Goal: Task Accomplishment & Management: Manage account settings

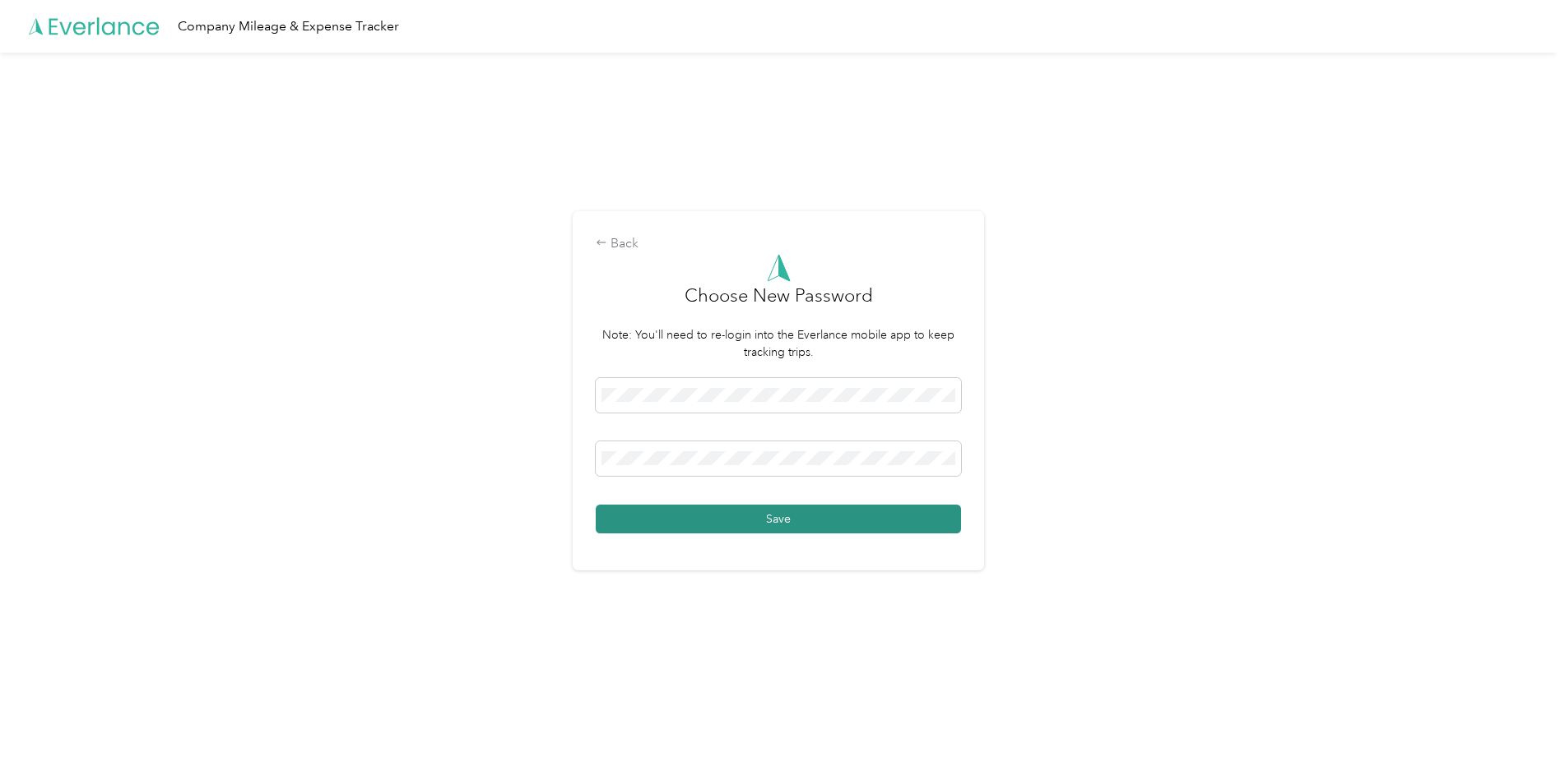
click at [766, 520] on button "Save" at bounding box center [778, 519] width 365 height 29
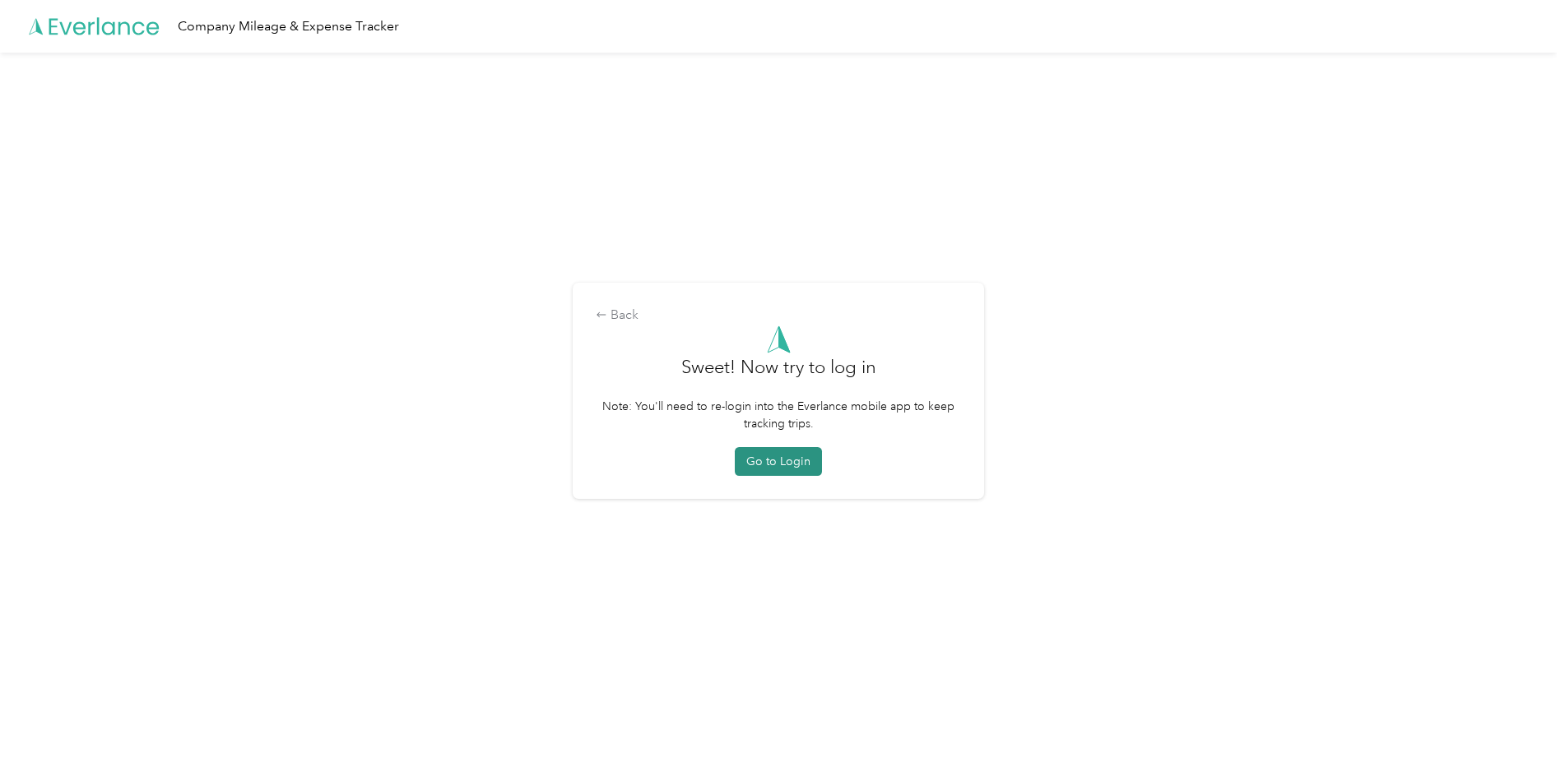
click at [783, 464] on button "Go to Login" at bounding box center [778, 461] width 87 height 29
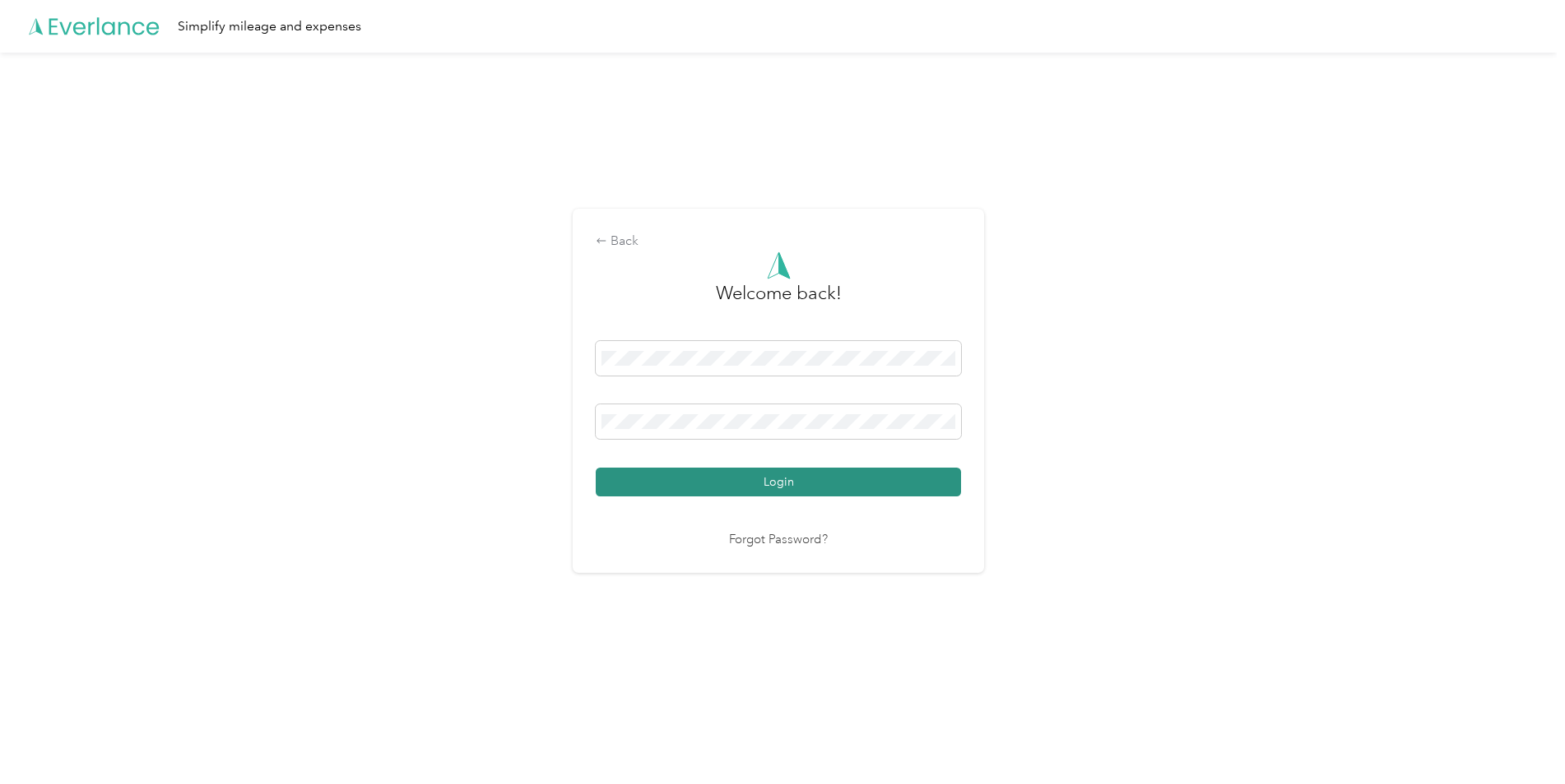
click at [768, 490] on button "Login" at bounding box center [778, 481] width 365 height 29
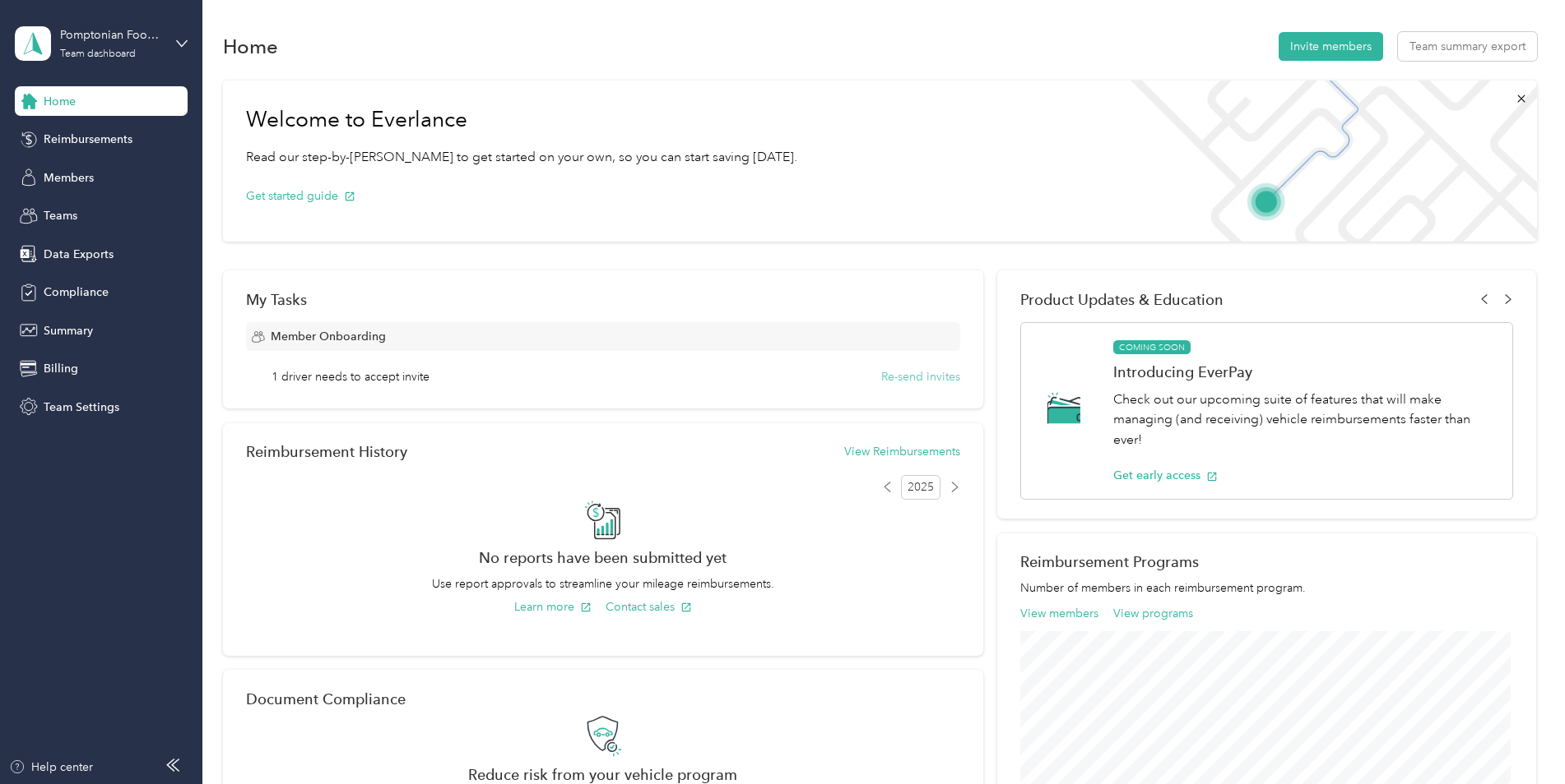
click at [901, 375] on button "Re-send invites" at bounding box center [921, 376] width 79 height 17
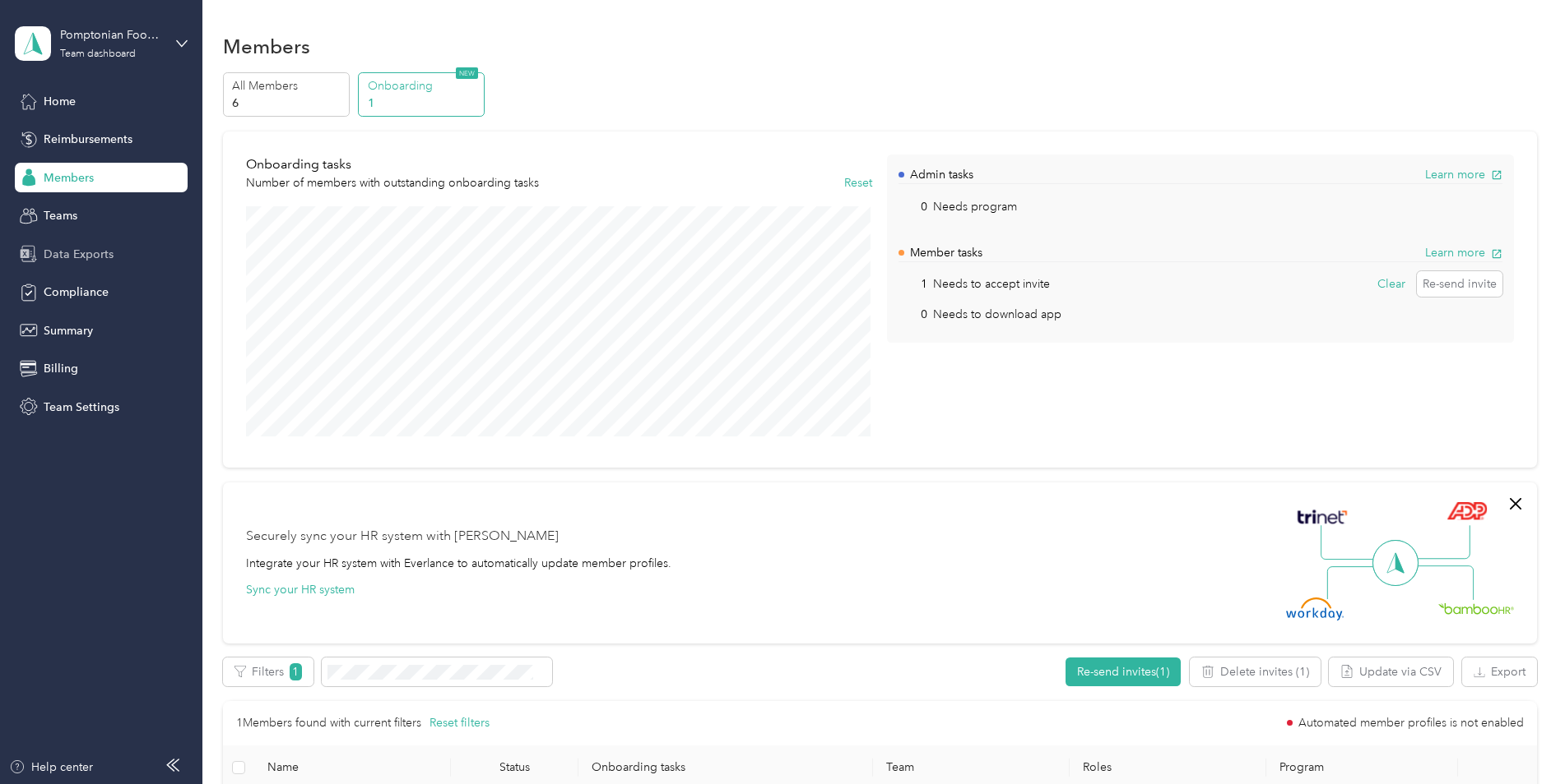
click at [74, 251] on span "Data Exports" at bounding box center [78, 254] width 70 height 17
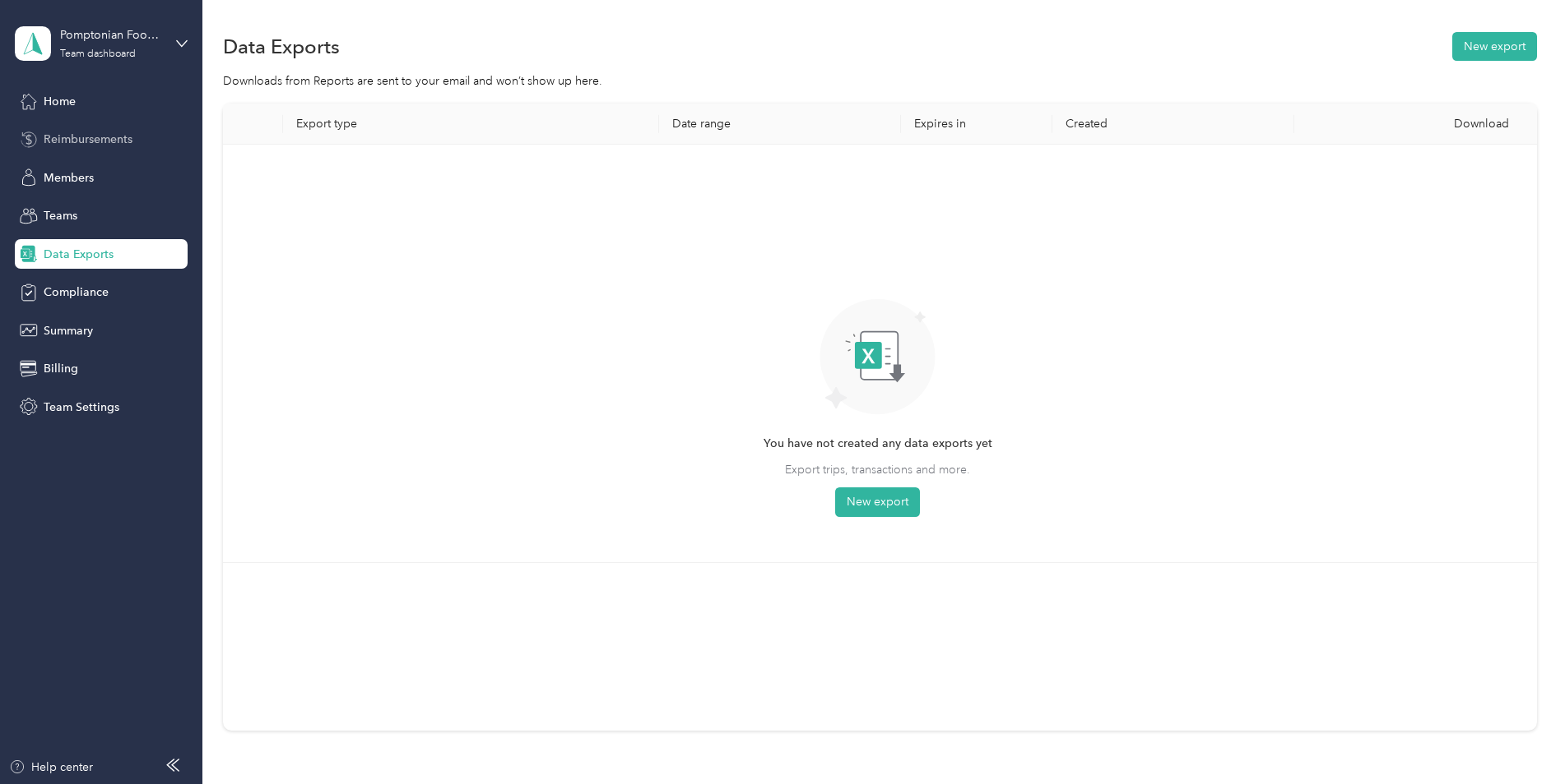
click at [75, 144] on span "Reimbursements" at bounding box center [87, 139] width 89 height 17
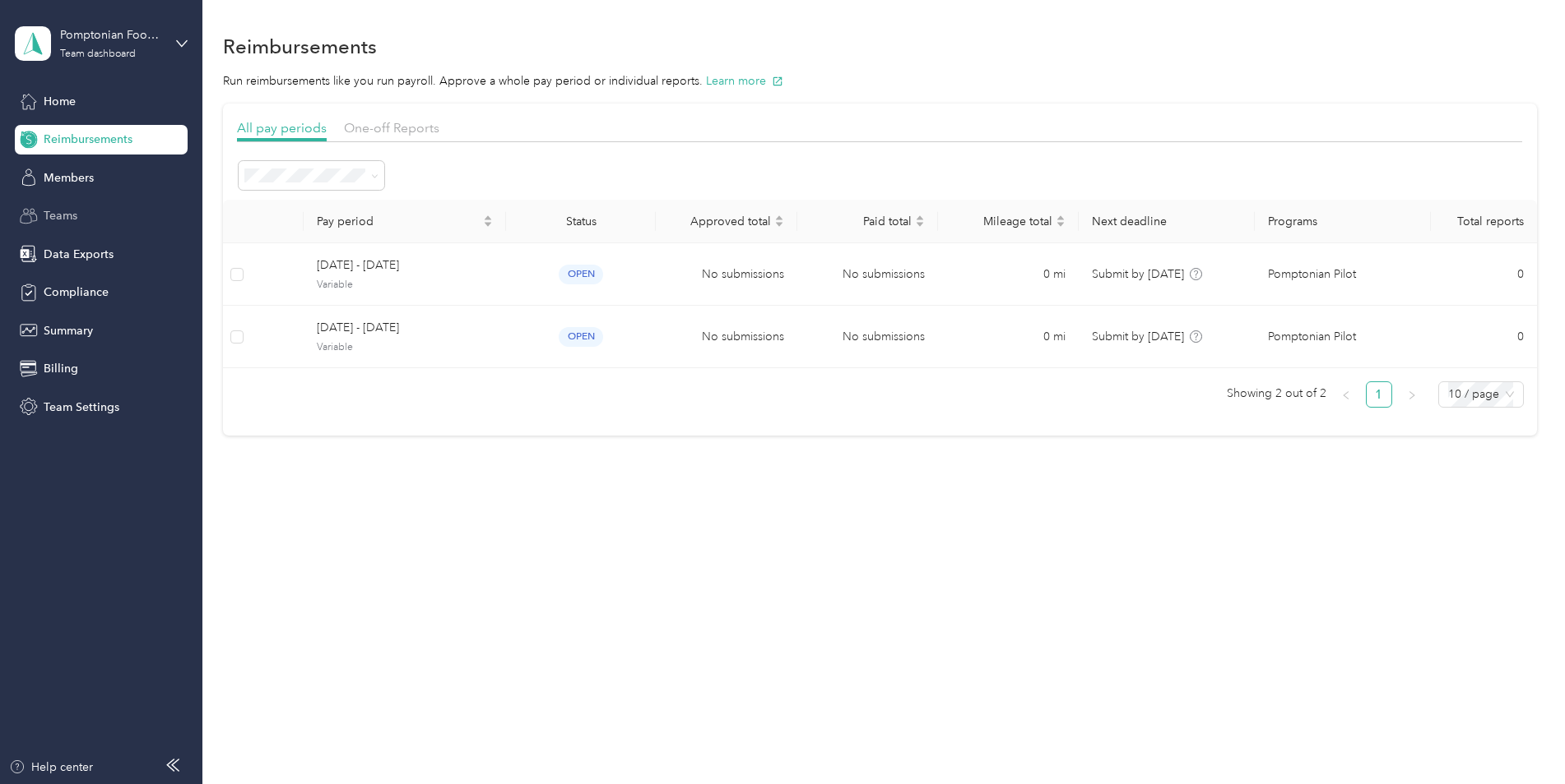
click at [72, 214] on span "Teams" at bounding box center [60, 215] width 34 height 17
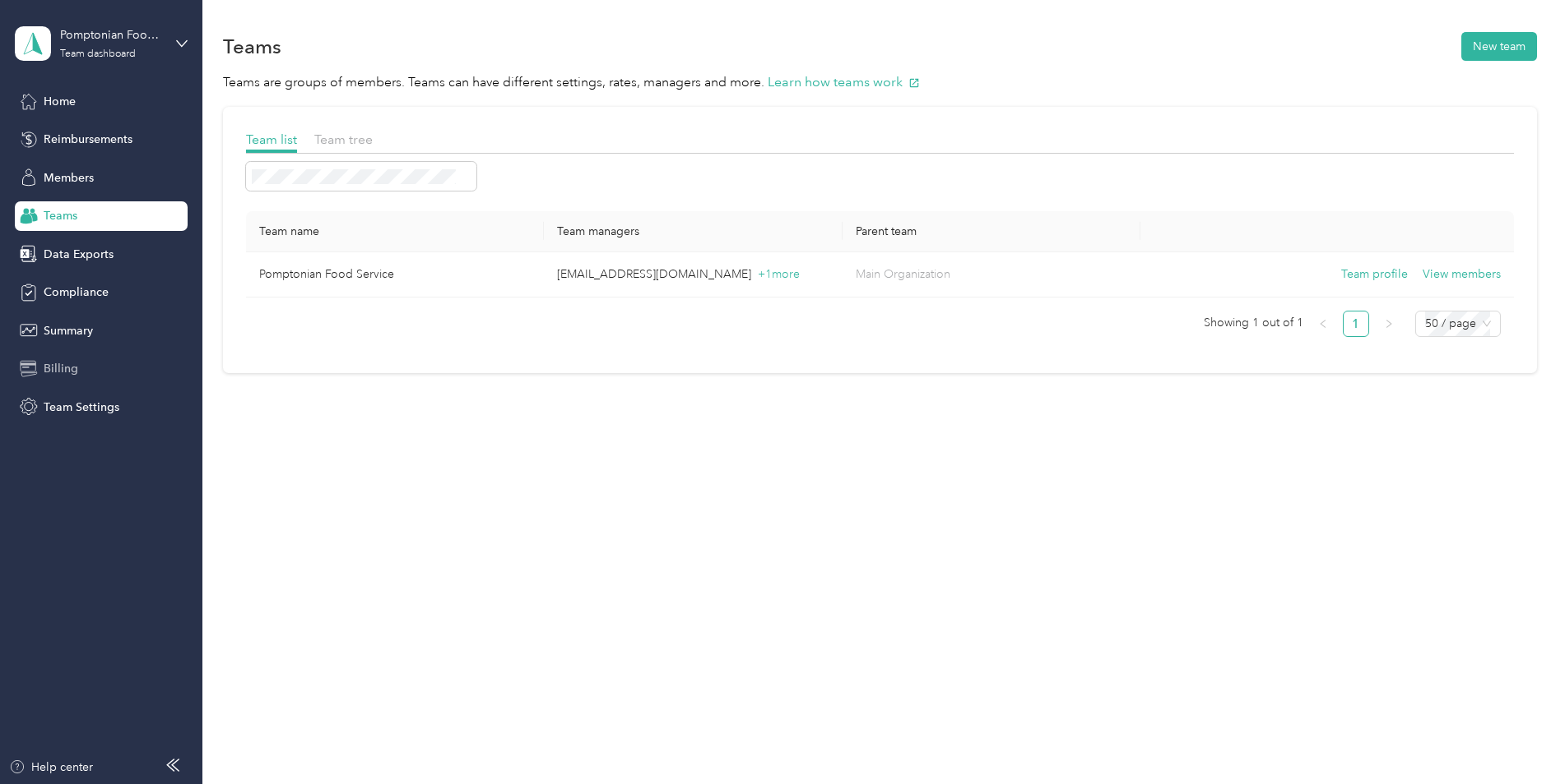
click at [74, 371] on span "Billing" at bounding box center [61, 368] width 35 height 17
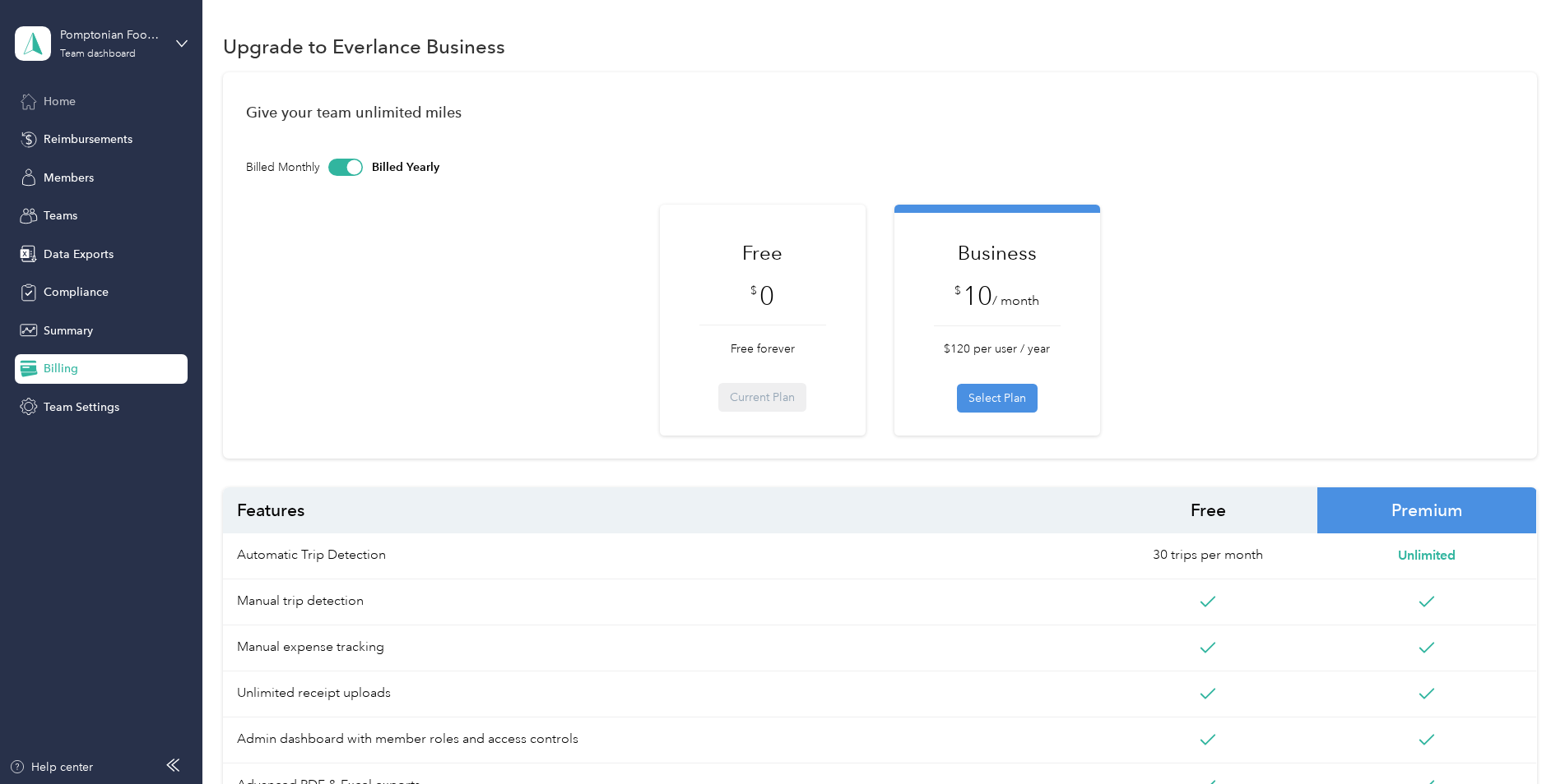
click at [82, 110] on div "Home" at bounding box center [101, 101] width 173 height 29
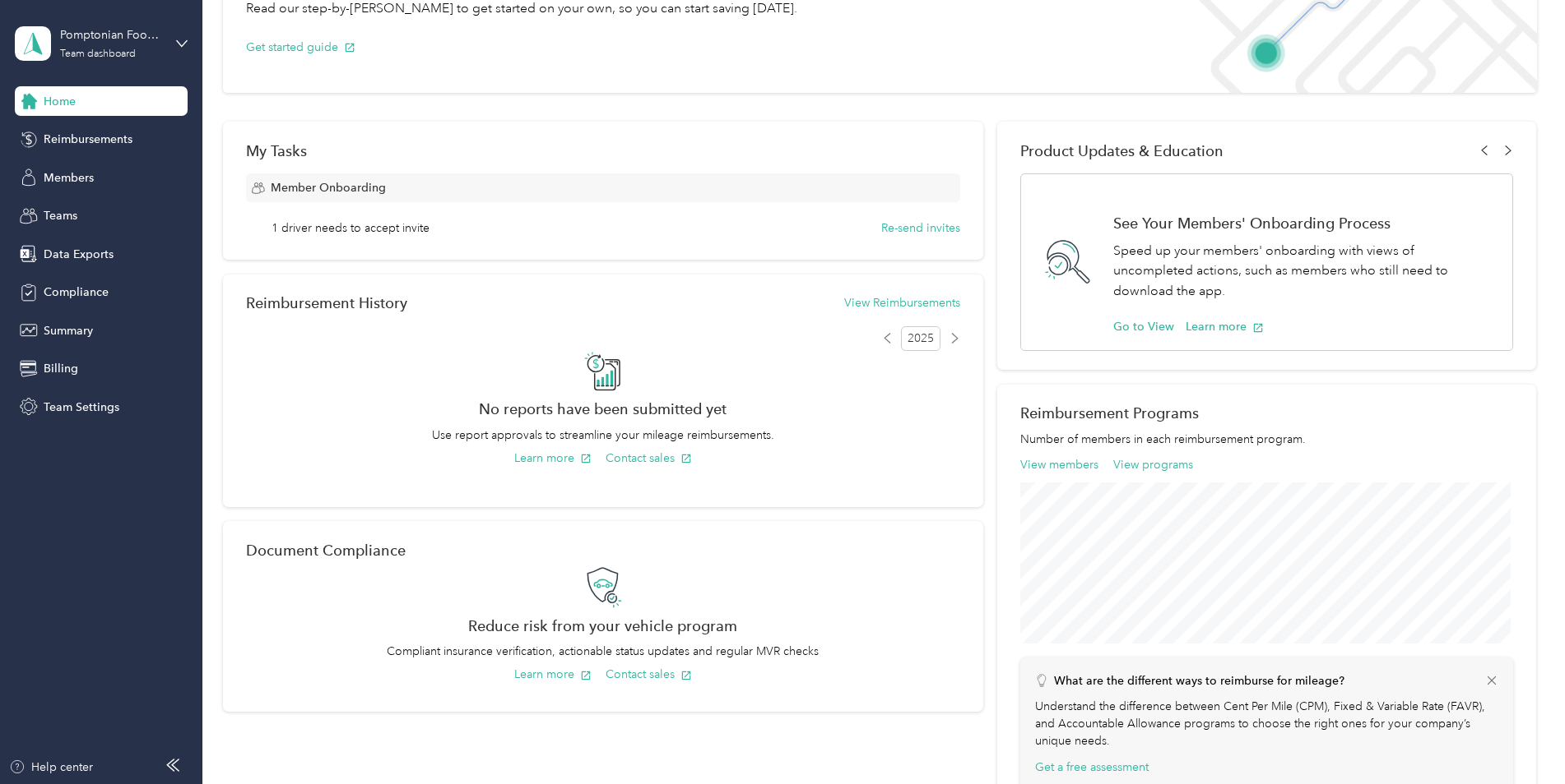
scroll to position [140, 0]
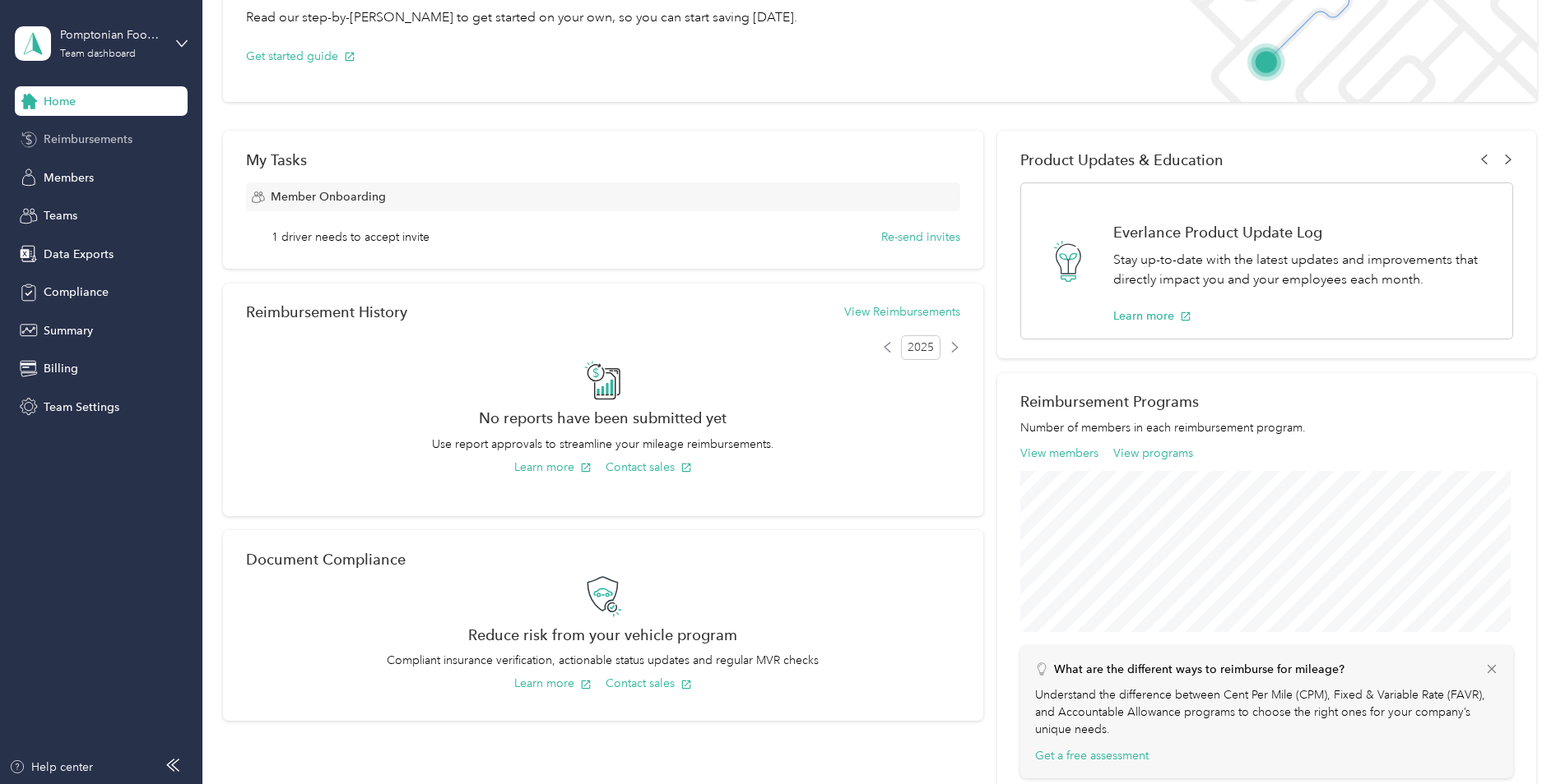
click at [89, 134] on span "Reimbursements" at bounding box center [87, 139] width 89 height 17
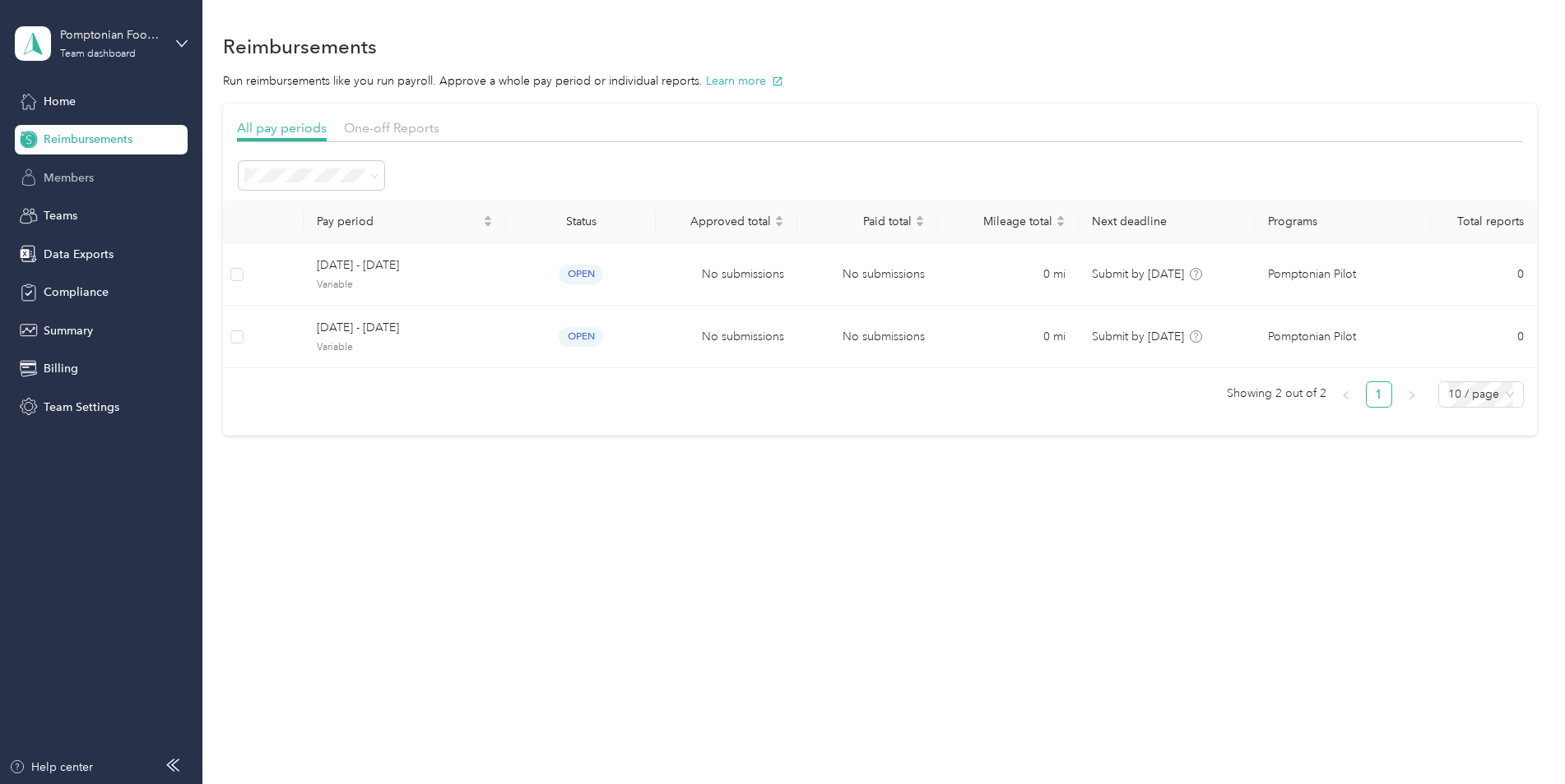
click at [89, 177] on span "Members" at bounding box center [68, 178] width 51 height 17
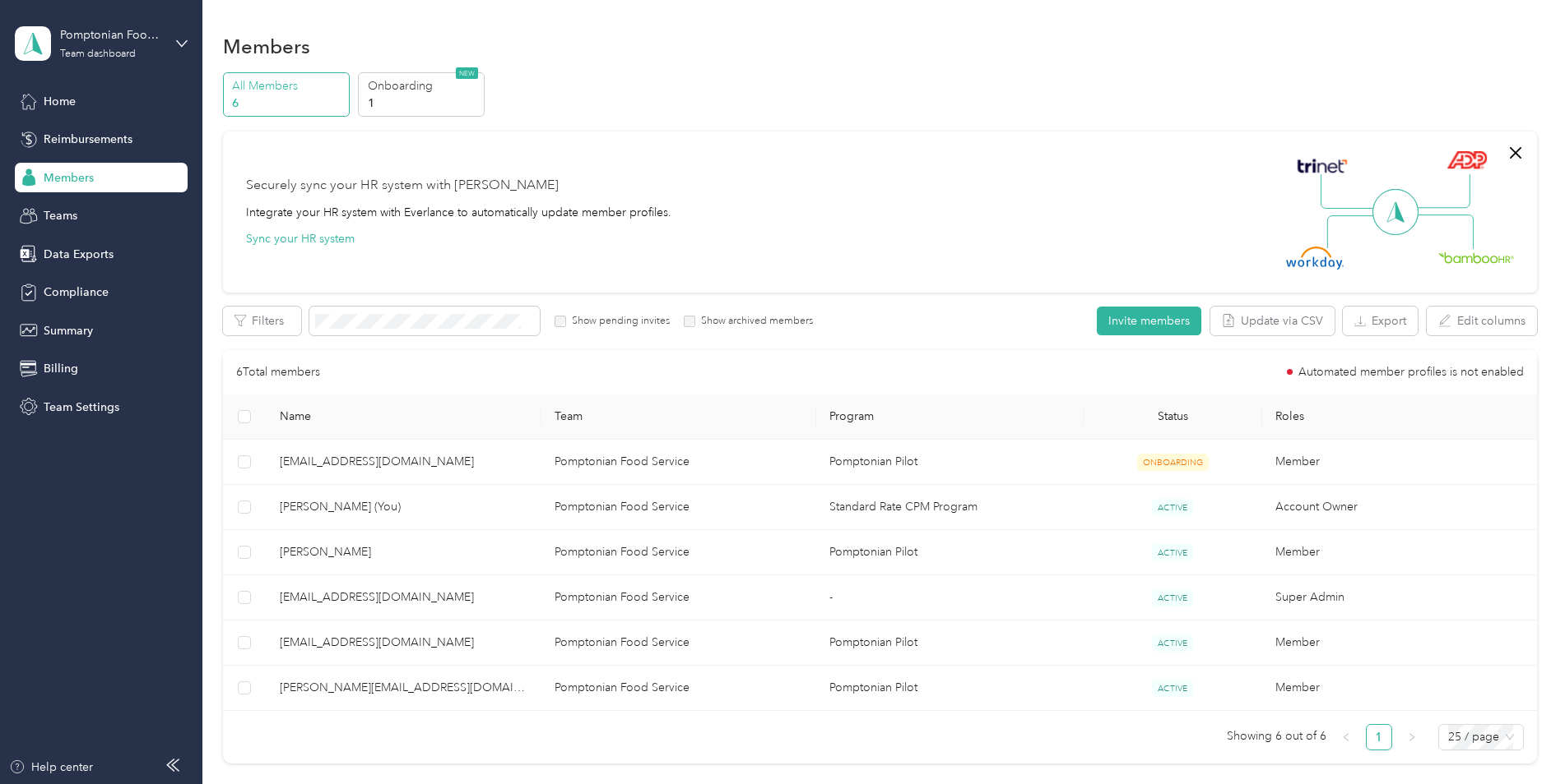
click at [235, 95] on p "6" at bounding box center [288, 103] width 112 height 17
click at [263, 97] on p "6" at bounding box center [288, 103] width 112 height 17
click at [111, 253] on div "Data Exports" at bounding box center [101, 254] width 173 height 29
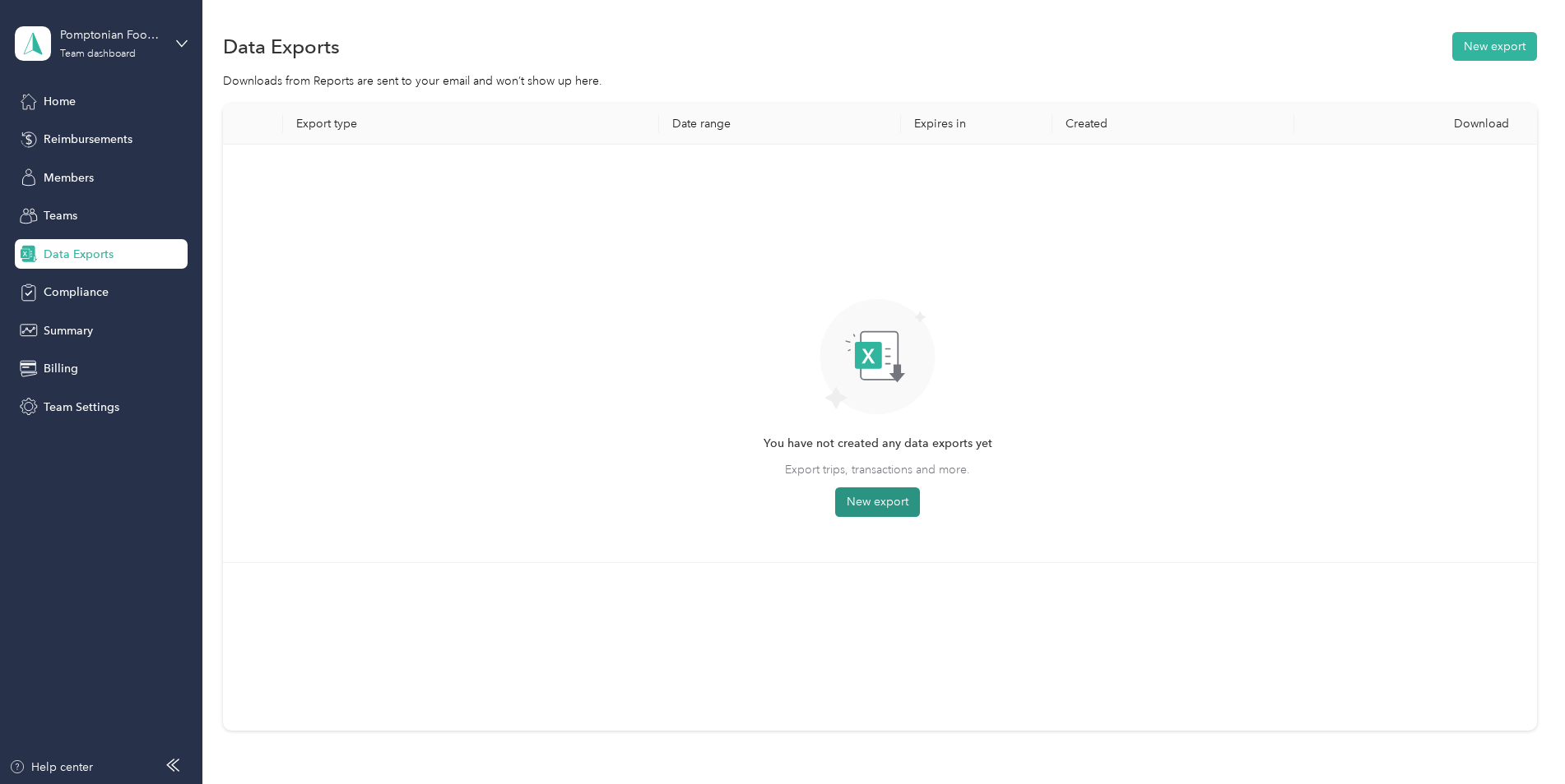
click at [882, 502] on button "New export" at bounding box center [877, 502] width 85 height 29
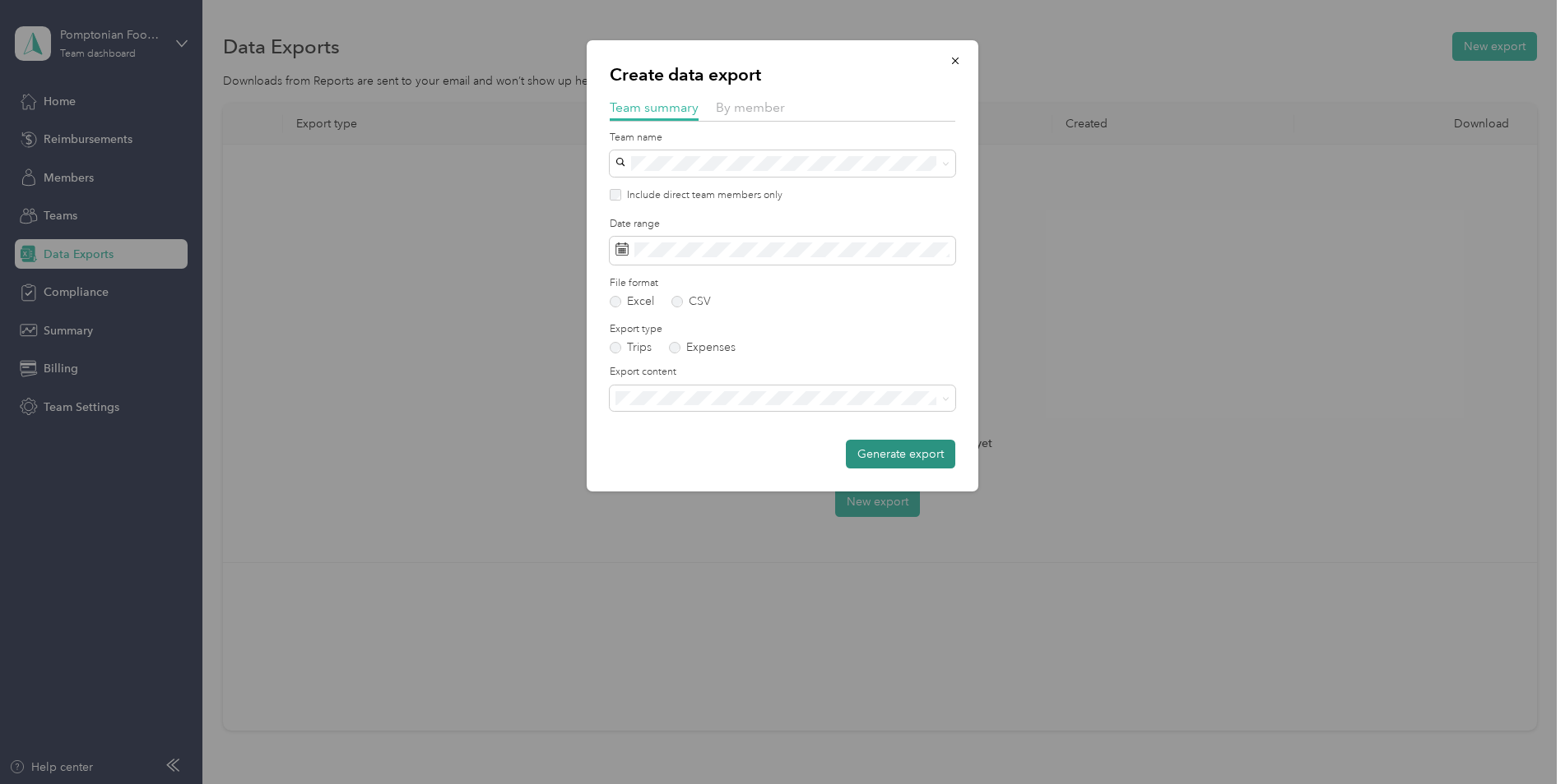
click at [930, 452] on button "Generate export" at bounding box center [900, 454] width 110 height 29
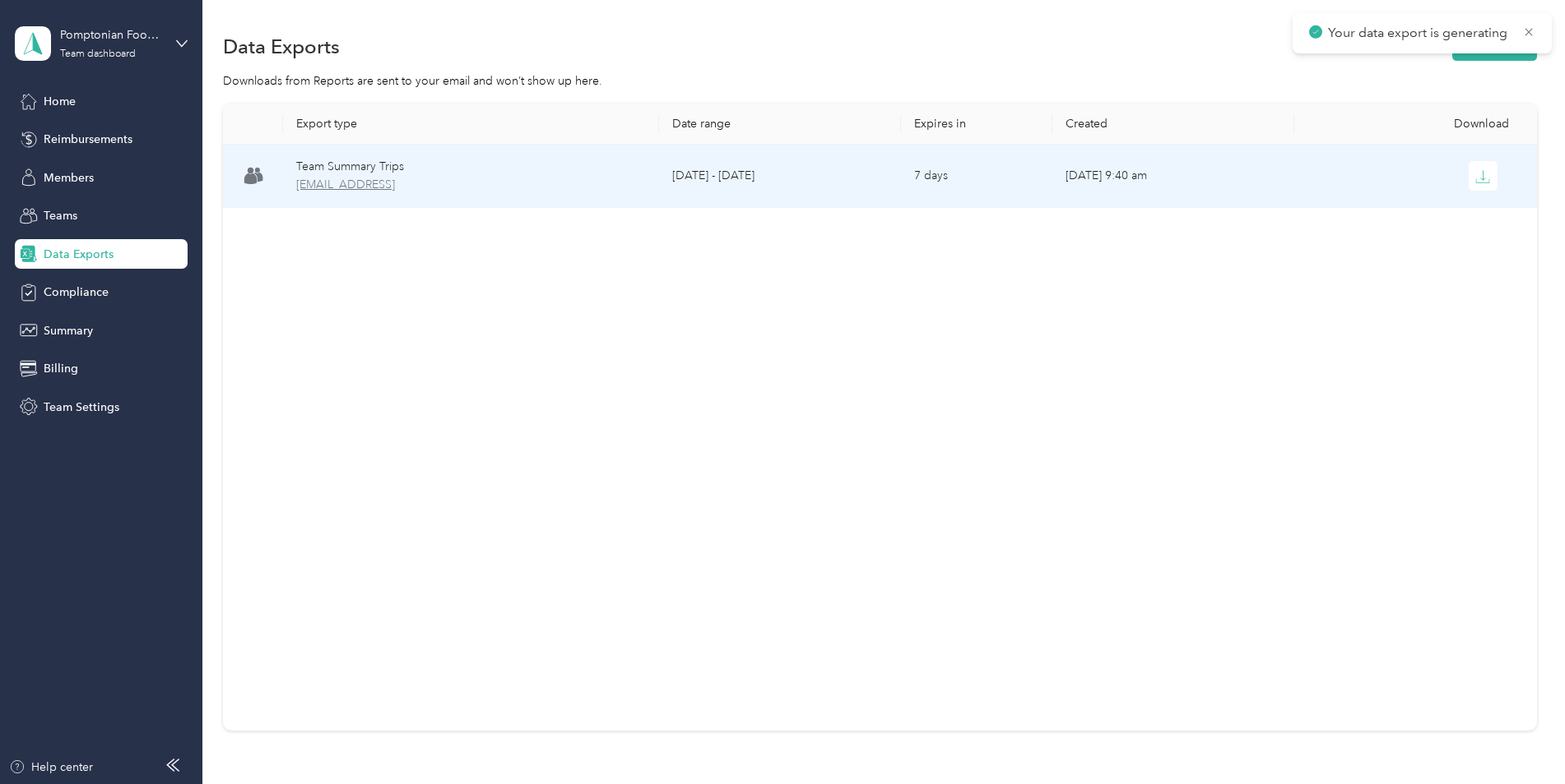
click at [379, 181] on span "[EMAIL_ADDRESS]" at bounding box center [470, 185] width 349 height 18
click at [1484, 180] on icon "button" at bounding box center [1482, 177] width 15 height 15
